Goal: Task Accomplishment & Management: Manage account settings

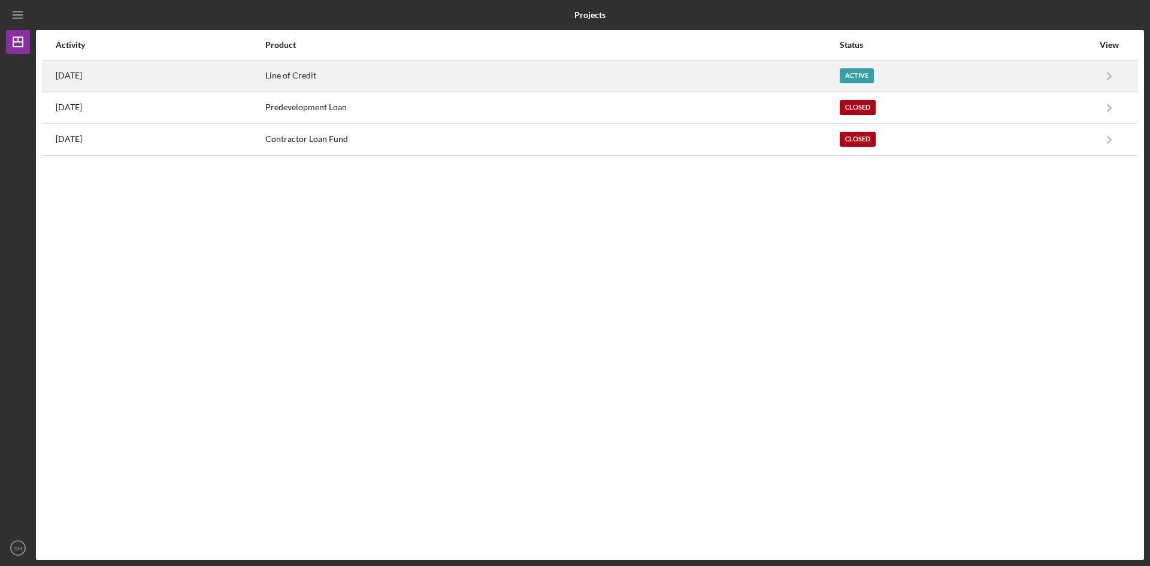
click at [82, 73] on time "[DATE]" at bounding box center [69, 76] width 26 height 10
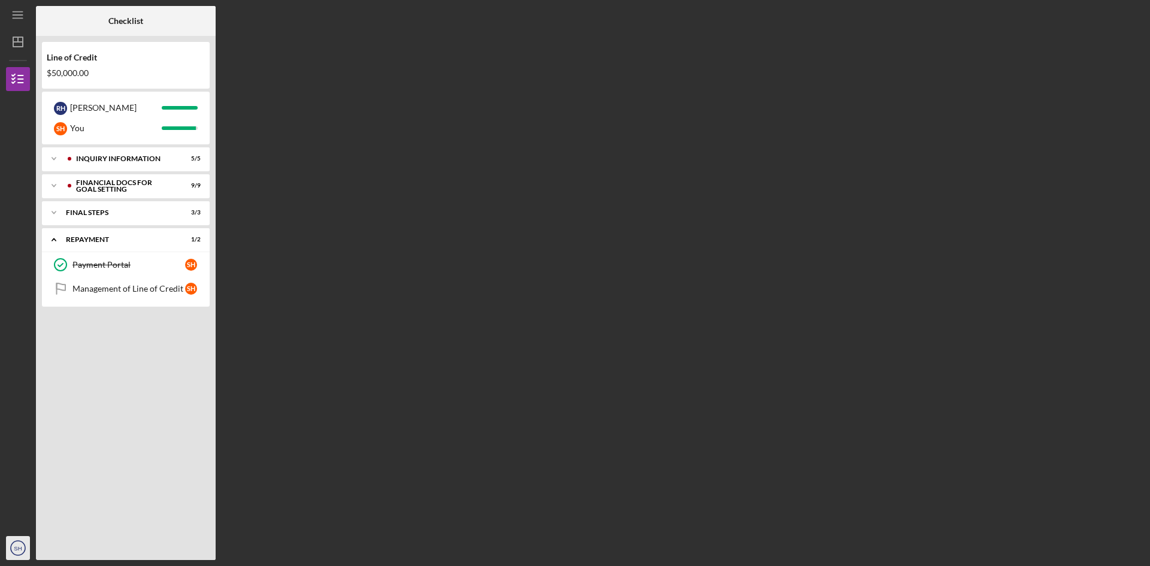
click at [16, 545] on text "SH" at bounding box center [18, 548] width 8 height 7
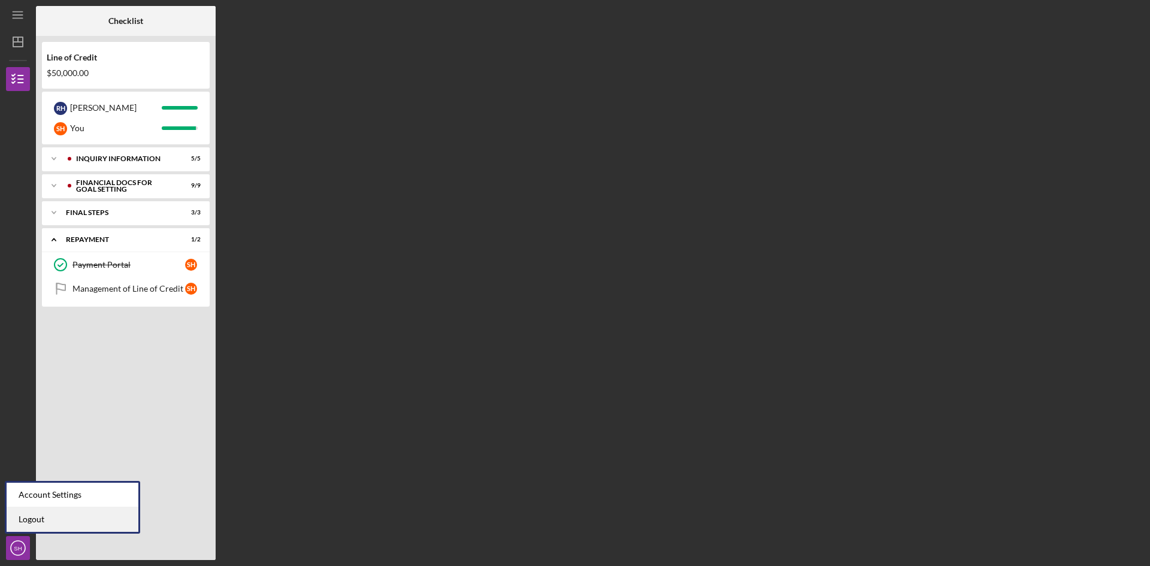
click at [38, 521] on link "Logout" at bounding box center [73, 519] width 132 height 25
